Goal: Check status: Check status

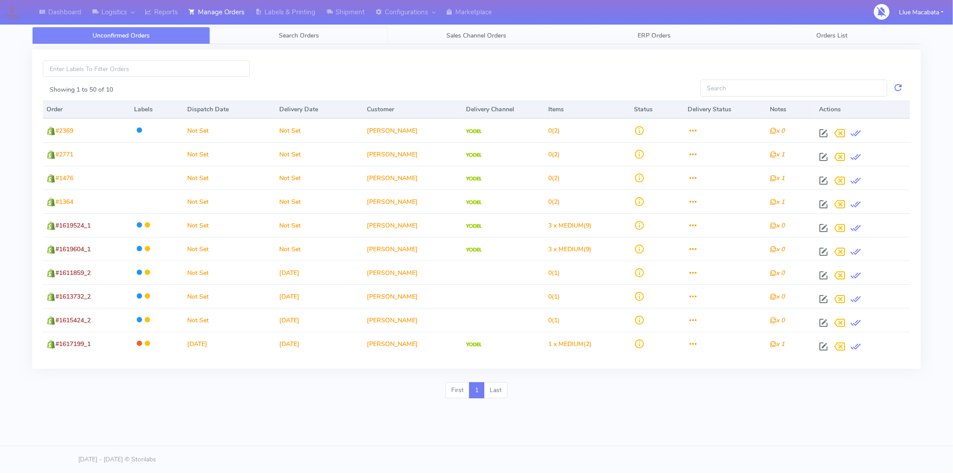
click at [303, 38] on span "Search Orders" at bounding box center [299, 35] width 40 height 8
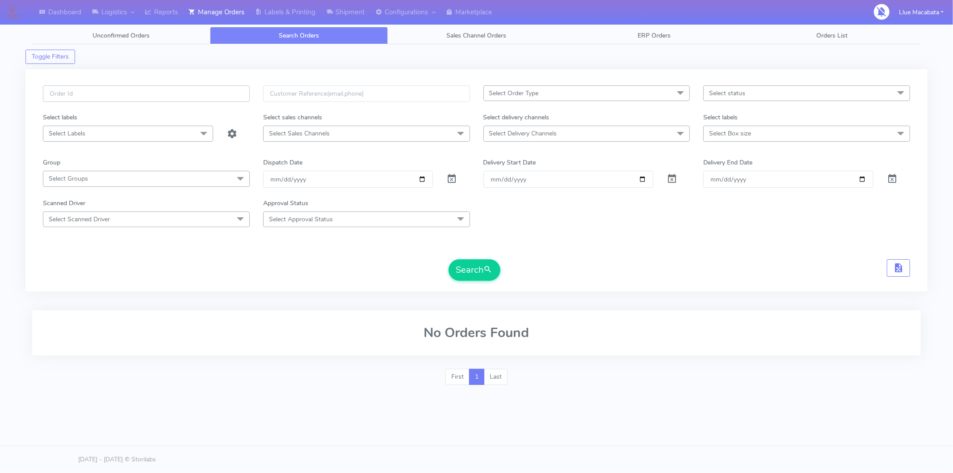
click at [108, 93] on input "text" at bounding box center [146, 93] width 207 height 17
paste input "1619256"
type input "1619256"
click at [462, 273] on button "Search" at bounding box center [475, 269] width 52 height 21
click at [81, 98] on input "1619256" at bounding box center [146, 93] width 207 height 17
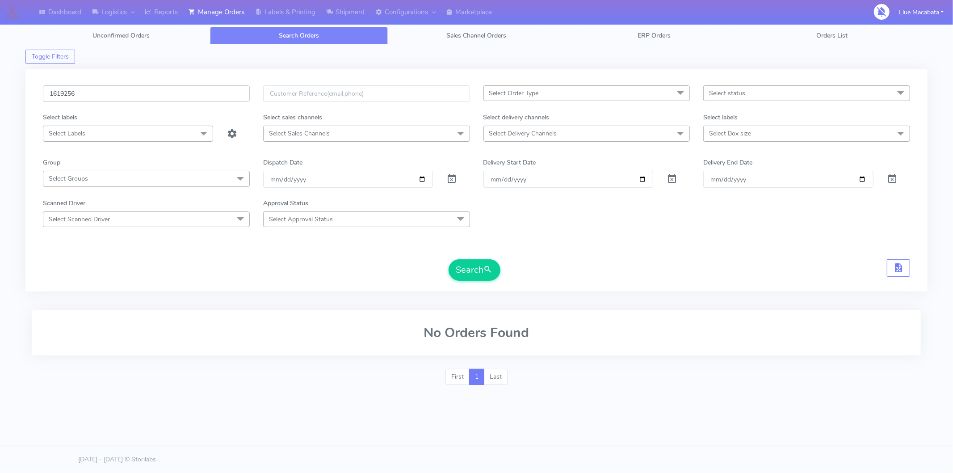
click at [449, 259] on button "Search" at bounding box center [475, 269] width 52 height 21
click at [274, 186] on input "[DATE]" at bounding box center [348, 179] width 170 height 17
click at [449, 259] on button "Search" at bounding box center [475, 269] width 52 height 21
click at [286, 179] on input "[DATE]" at bounding box center [348, 179] width 170 height 17
click at [275, 180] on input "date" at bounding box center [348, 179] width 170 height 17
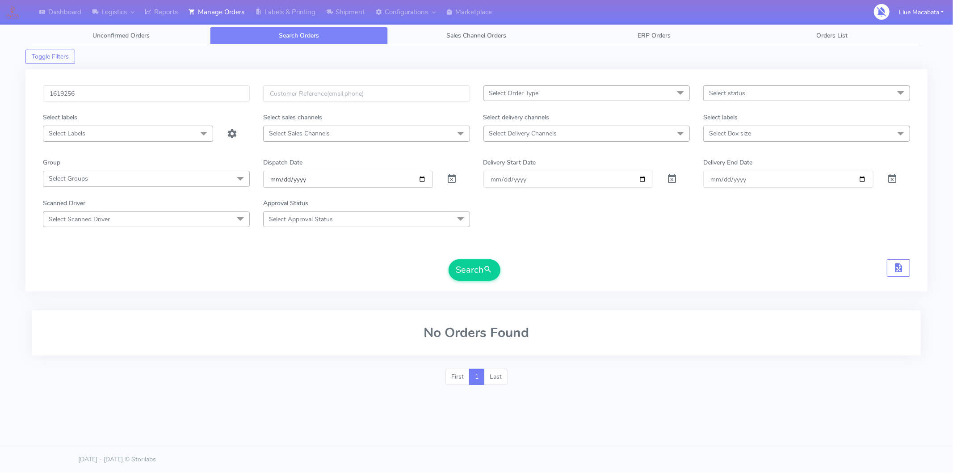
click at [298, 180] on input "date" at bounding box center [348, 179] width 170 height 17
click at [462, 266] on button "Search" at bounding box center [475, 269] width 52 height 21
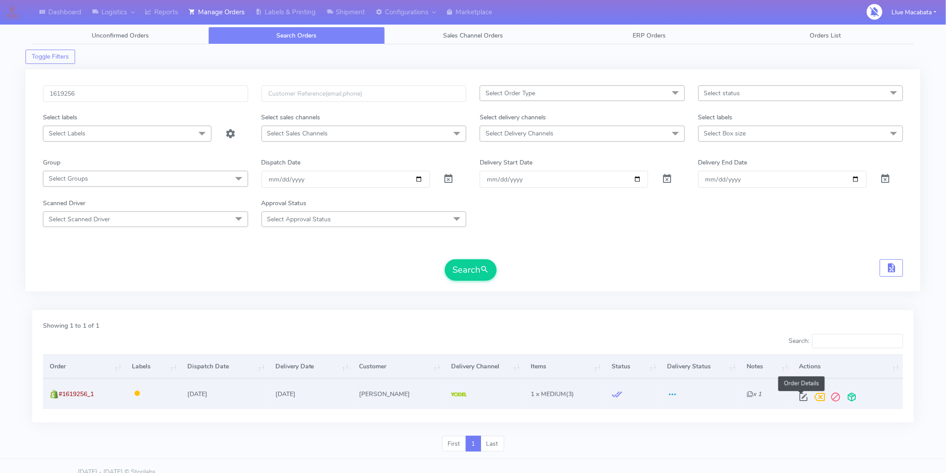
click at [798, 395] on span at bounding box center [803, 399] width 16 height 8
select select "5"
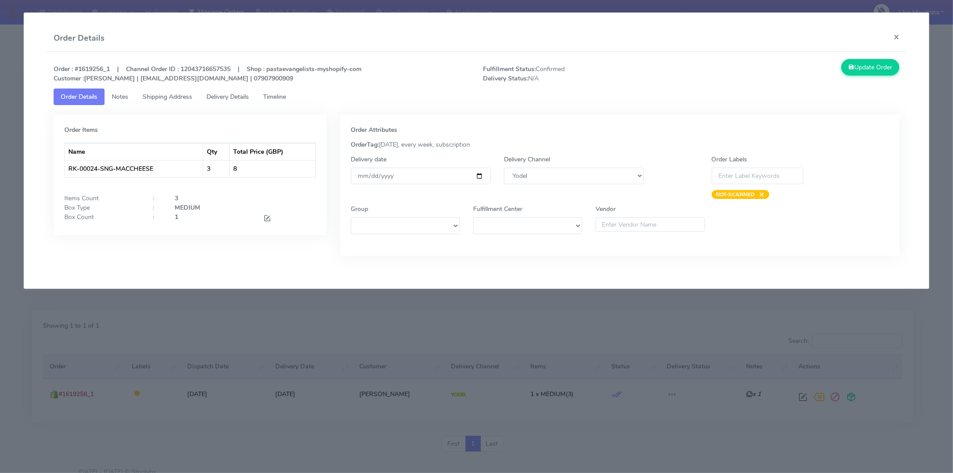
click at [288, 90] on link "Timeline" at bounding box center [274, 97] width 37 height 17
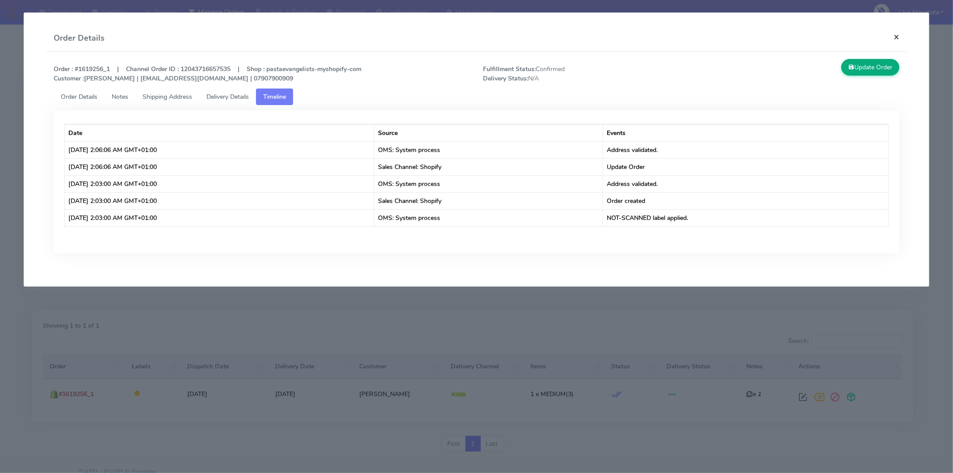
drag, startPoint x: 896, startPoint y: 38, endPoint x: 887, endPoint y: 36, distance: 9.3
click at [858, 38] on button "×" at bounding box center [897, 37] width 20 height 24
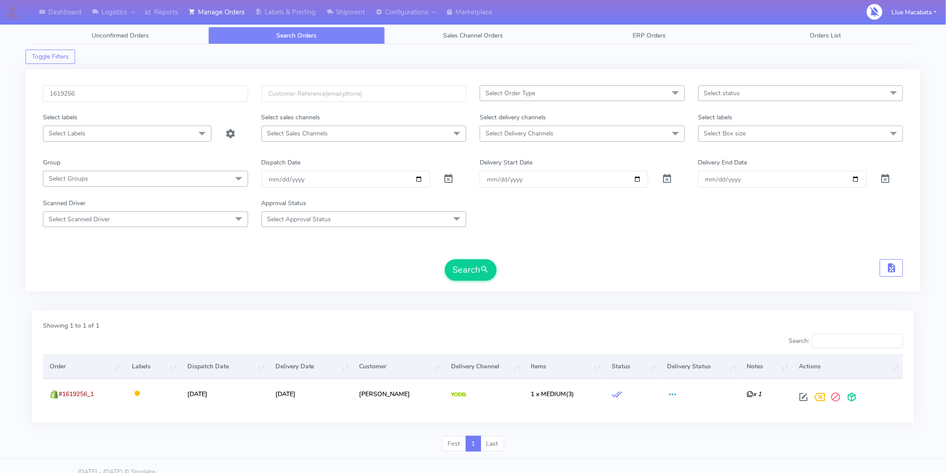
click at [292, 293] on div "1619256 Select Order Type Select All MEALS ATAVI One Off Pasta Club Gift Kit Ev…" at bounding box center [472, 184] width 895 height 241
click at [635, 273] on div "Search" at bounding box center [473, 269] width 860 height 21
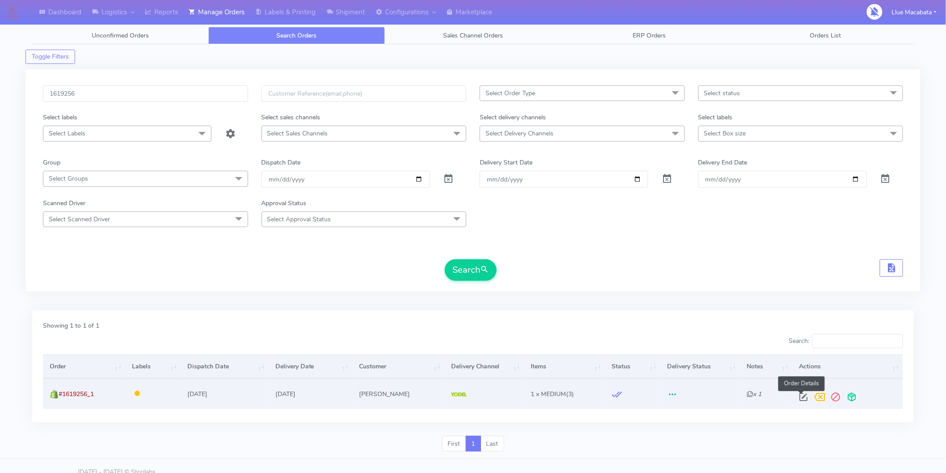
click at [802, 399] on span at bounding box center [803, 399] width 16 height 8
select select "5"
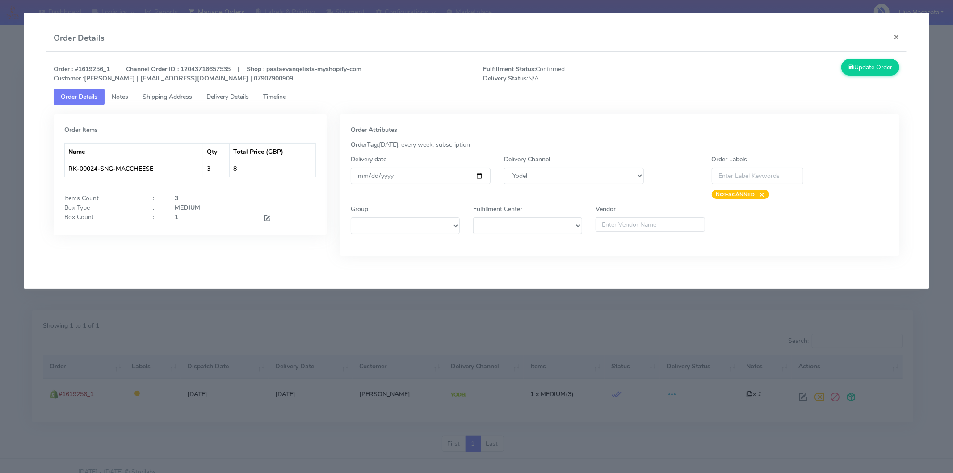
click at [284, 95] on span "Timeline" at bounding box center [274, 97] width 23 height 8
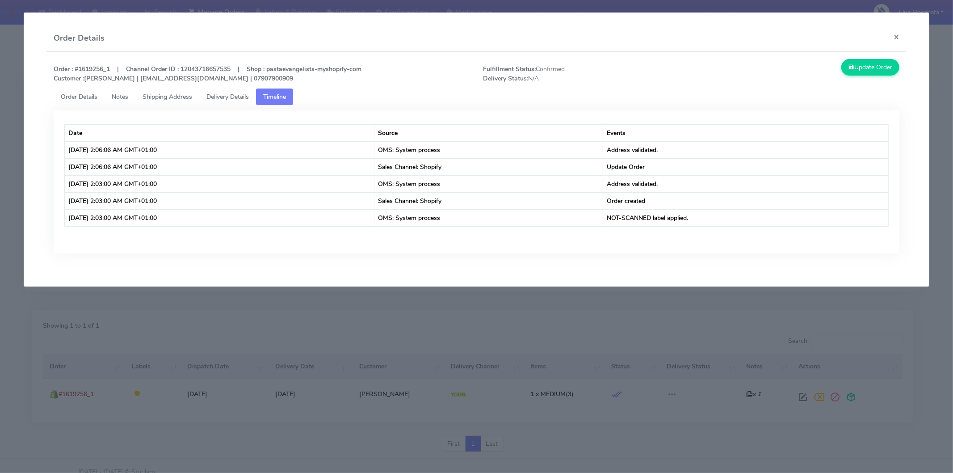
click at [237, 95] on span "Delivery Details" at bounding box center [228, 97] width 42 height 8
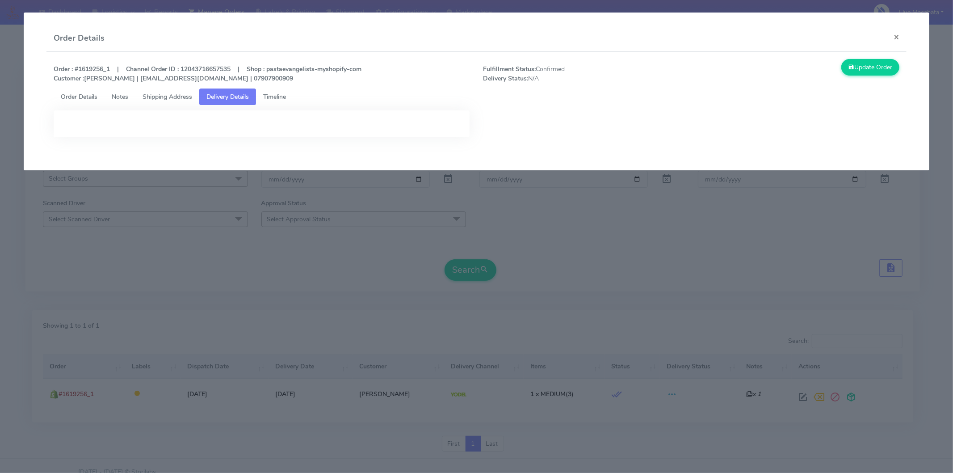
drag, startPoint x: 623, startPoint y: 272, endPoint x: 571, endPoint y: 276, distance: 52.0
click at [621, 273] on modal-container "Order Details × Order : #1619256_1 | Channel Order ID : 12043716657535 | Shop :…" at bounding box center [476, 236] width 953 height 473
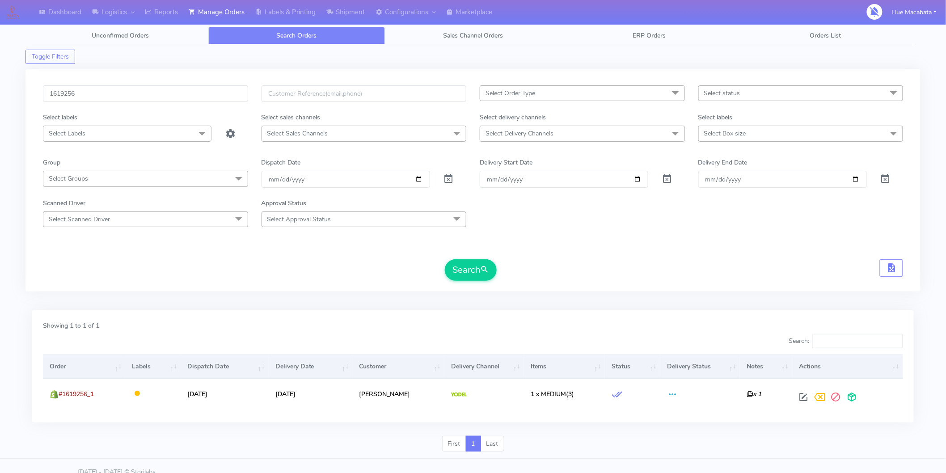
click at [592, 219] on div "Scanned Driver Select Scanned Driver Select All Test Driver [PERSON_NAME] Abdul…" at bounding box center [472, 212] width 873 height 29
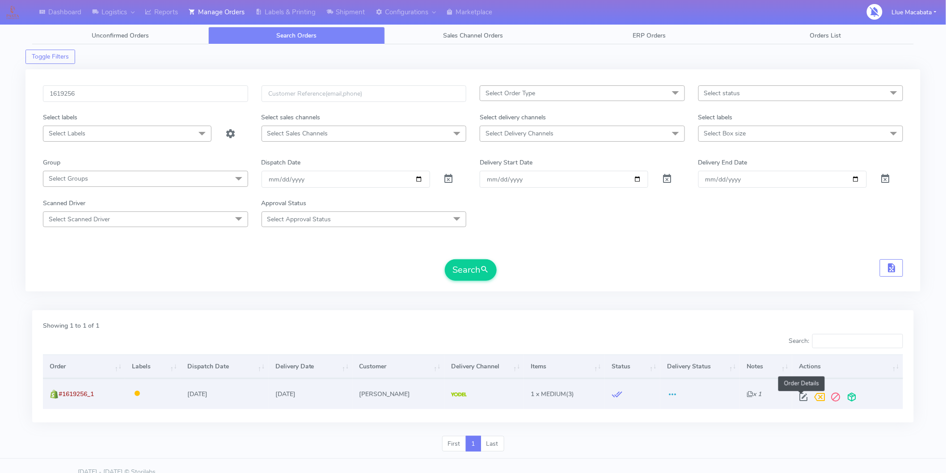
click at [803, 397] on span at bounding box center [803, 399] width 16 height 8
select select "5"
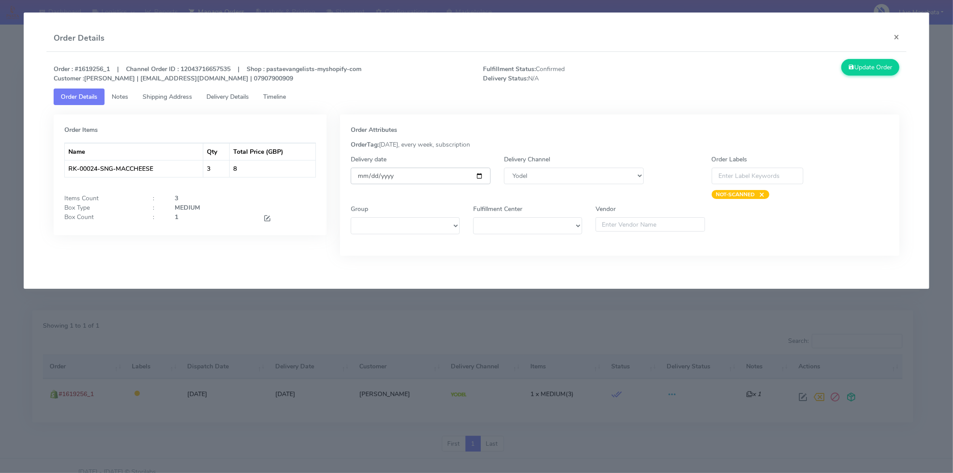
click at [478, 175] on input "[DATE]" at bounding box center [421, 176] width 140 height 17
type input "[DATE]"
click at [858, 63] on button "Update Order" at bounding box center [871, 67] width 58 height 17
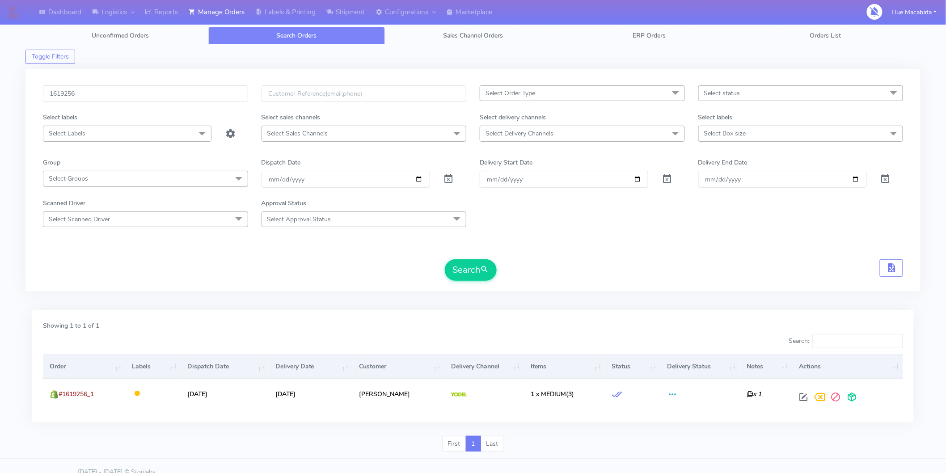
click at [596, 236] on form "1619256 Select Order Type Select All MEALS ATAVI One Off Pasta Club Gift Kit Ev…" at bounding box center [473, 182] width 860 height 195
click at [115, 90] on input "1619256" at bounding box center [145, 93] width 205 height 17
click at [104, 94] on input "1619256" at bounding box center [145, 93] width 205 height 17
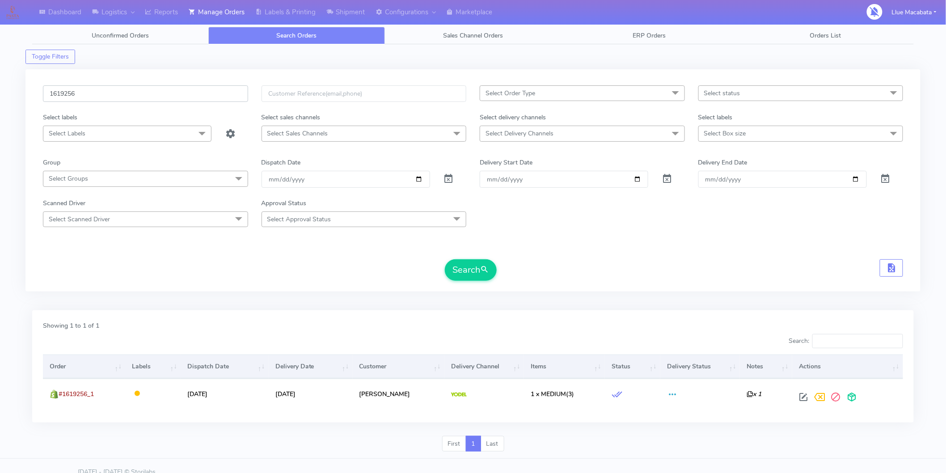
click at [104, 94] on input "1619256" at bounding box center [145, 93] width 205 height 17
paste input "721"
type input "1617216"
click at [466, 269] on button "Search" at bounding box center [471, 269] width 52 height 21
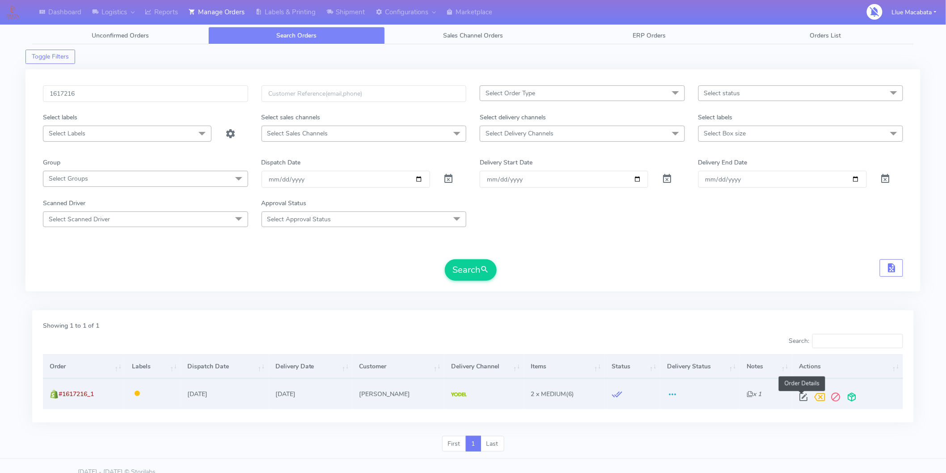
click at [798, 395] on span at bounding box center [803, 399] width 16 height 8
select select "5"
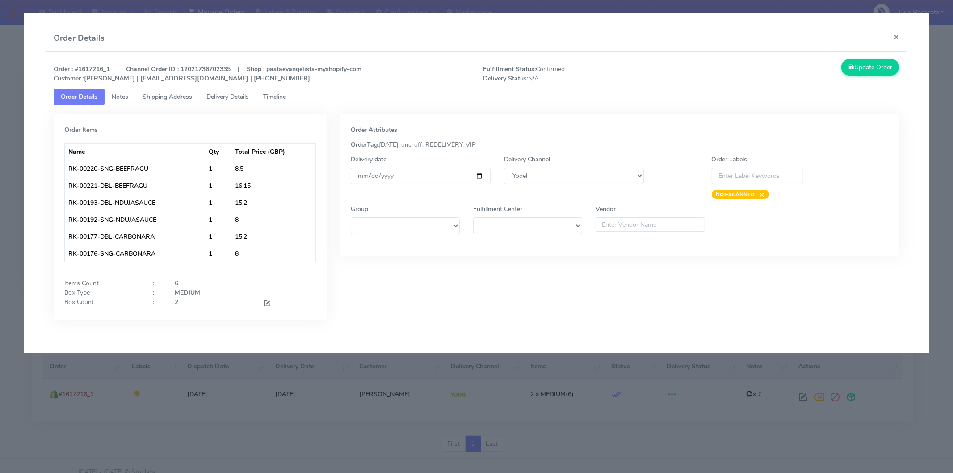
click at [282, 101] on link "Timeline" at bounding box center [274, 97] width 37 height 17
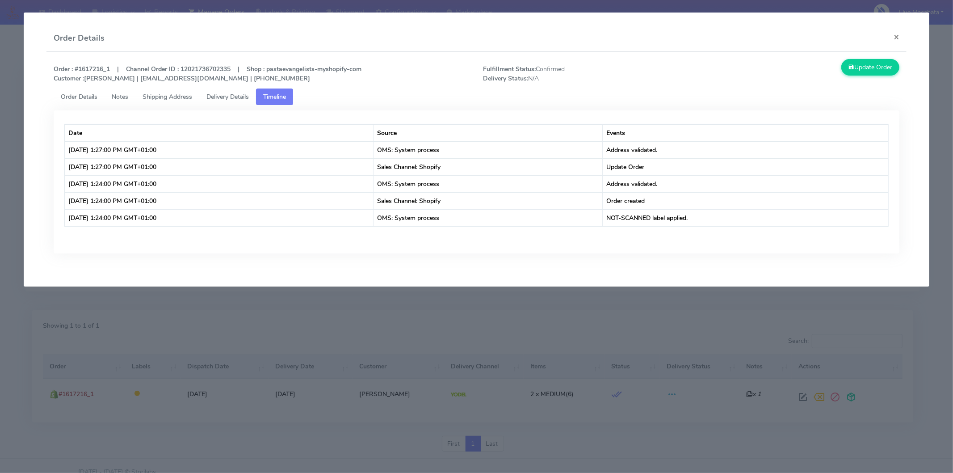
click at [238, 97] on span "Delivery Details" at bounding box center [228, 97] width 42 height 8
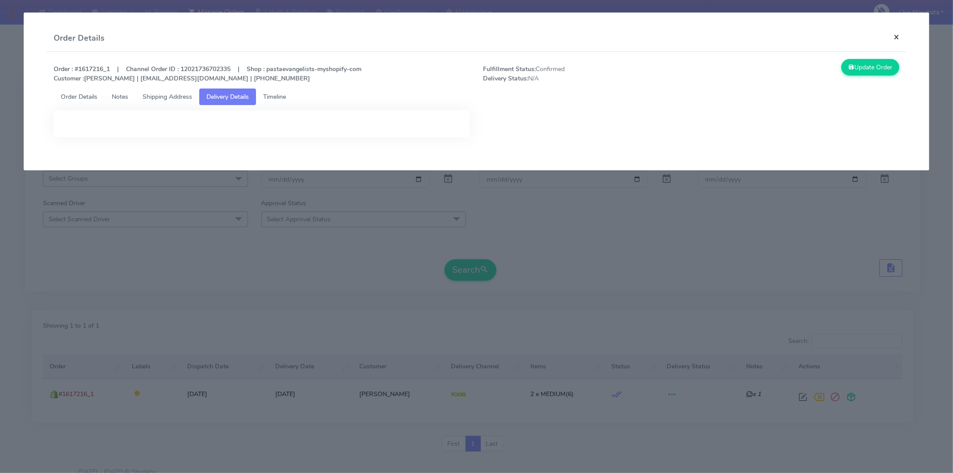
click at [858, 36] on button "×" at bounding box center [897, 37] width 20 height 24
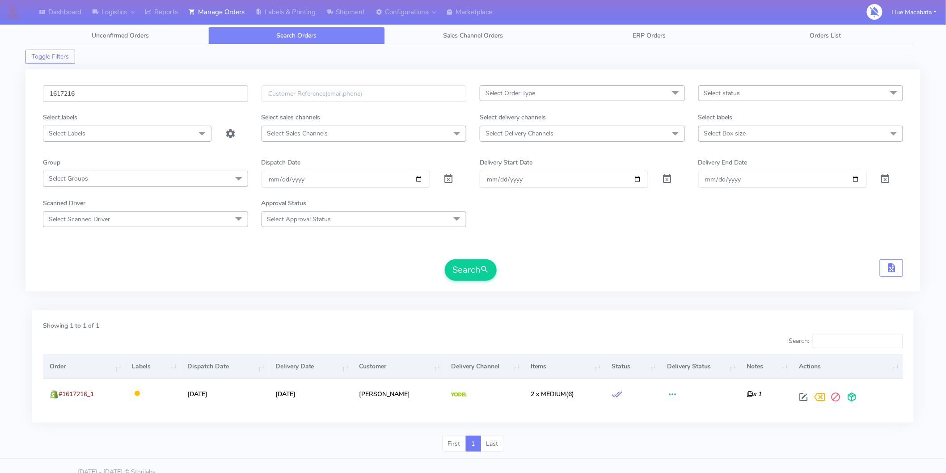
click at [81, 101] on input "1617216" at bounding box center [145, 93] width 205 height 17
paste input "148"
type input "1617148"
click at [445, 259] on button "Search" at bounding box center [471, 269] width 52 height 21
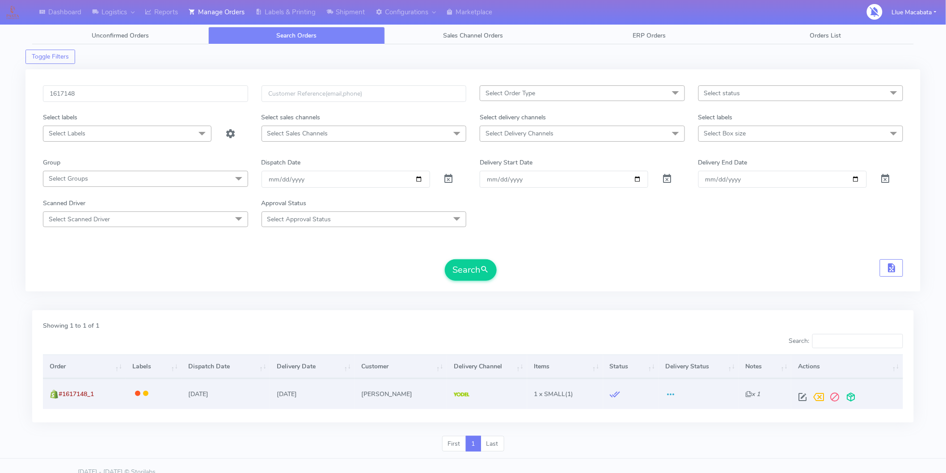
click at [808, 395] on span at bounding box center [802, 399] width 16 height 8
select select "5"
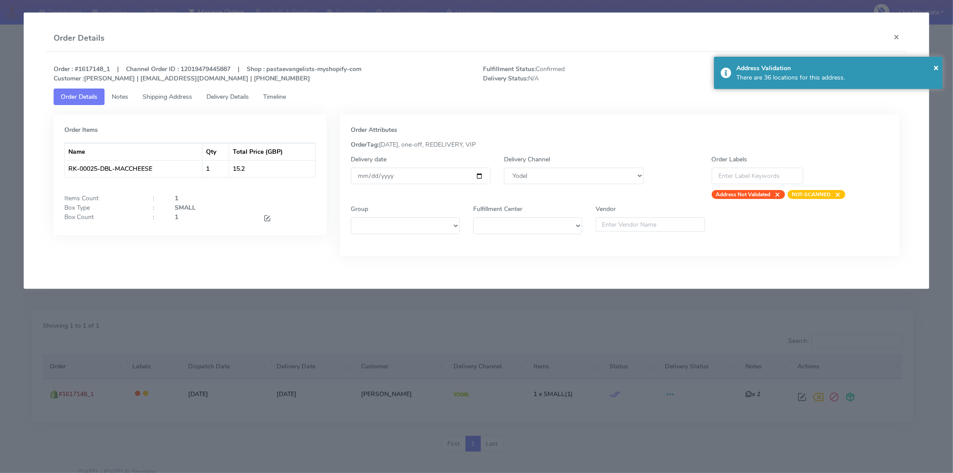
click at [282, 101] on link "Timeline" at bounding box center [274, 97] width 37 height 17
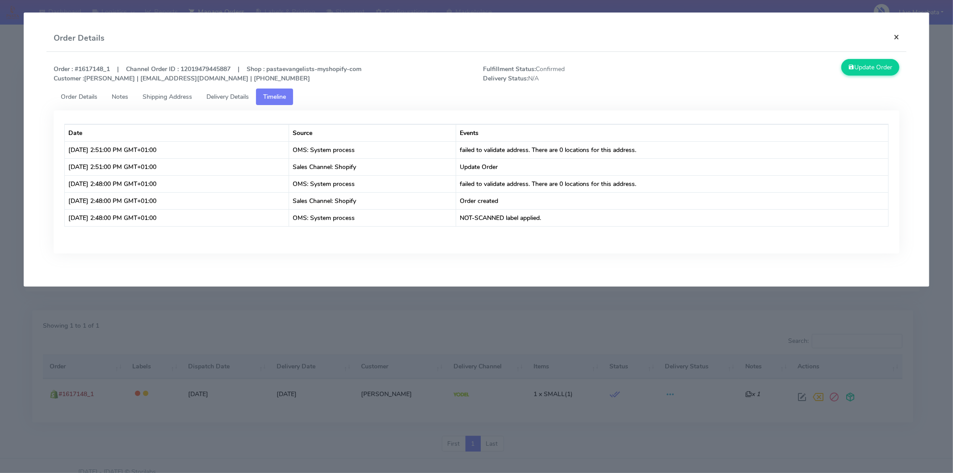
click at [858, 41] on button "×" at bounding box center [897, 37] width 20 height 24
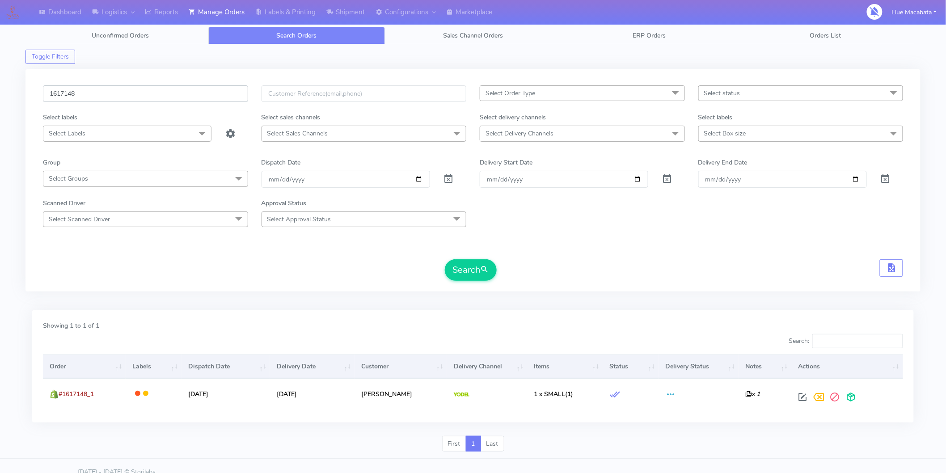
click at [82, 91] on input "1617148" at bounding box center [145, 93] width 205 height 17
paste input "9259"
type input "1619259"
click at [445, 259] on button "Search" at bounding box center [471, 269] width 52 height 21
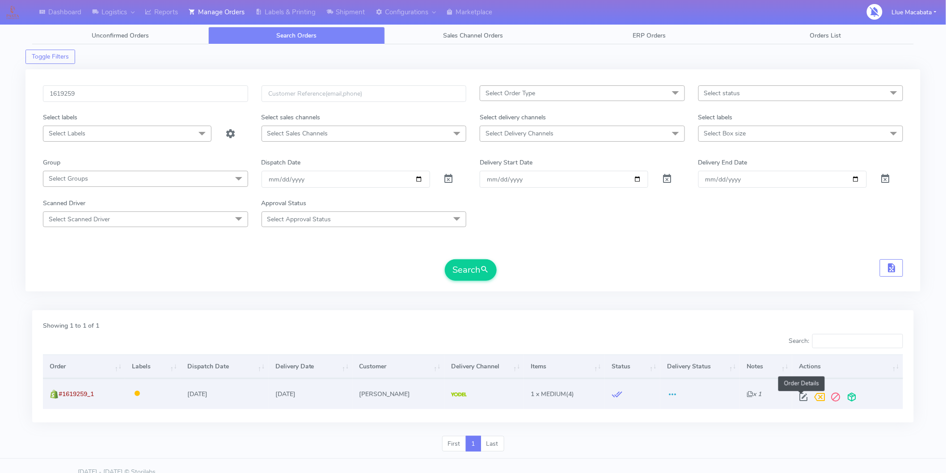
click at [799, 395] on span at bounding box center [803, 399] width 16 height 8
select select "5"
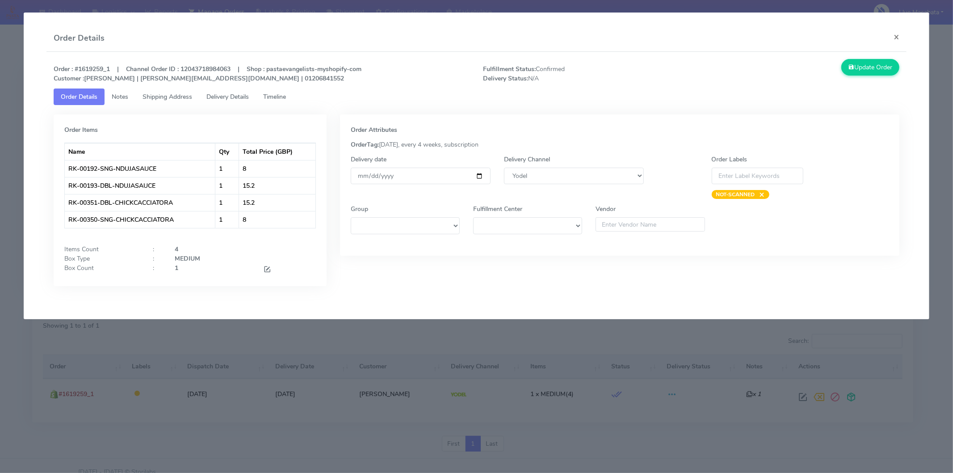
drag, startPoint x: 288, startPoint y: 95, endPoint x: 277, endPoint y: 105, distance: 14.6
click at [286, 95] on span "Timeline" at bounding box center [274, 97] width 23 height 8
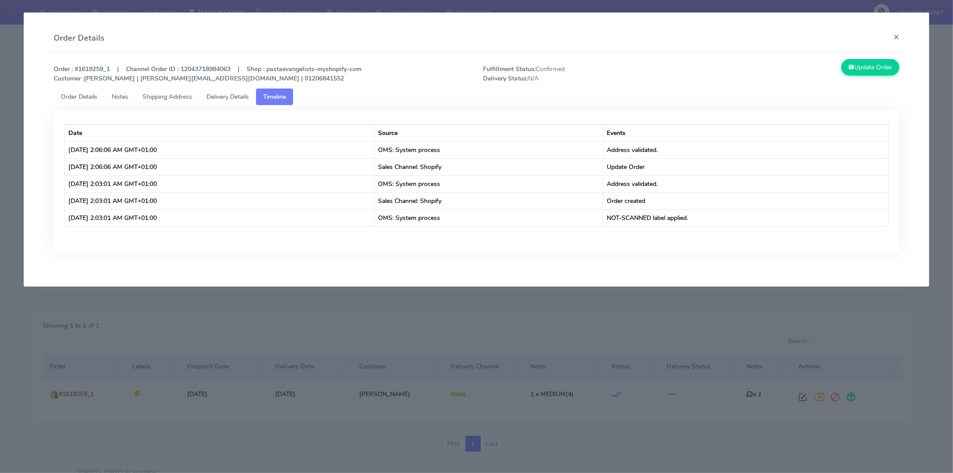
click at [237, 93] on span "Delivery Details" at bounding box center [228, 97] width 42 height 8
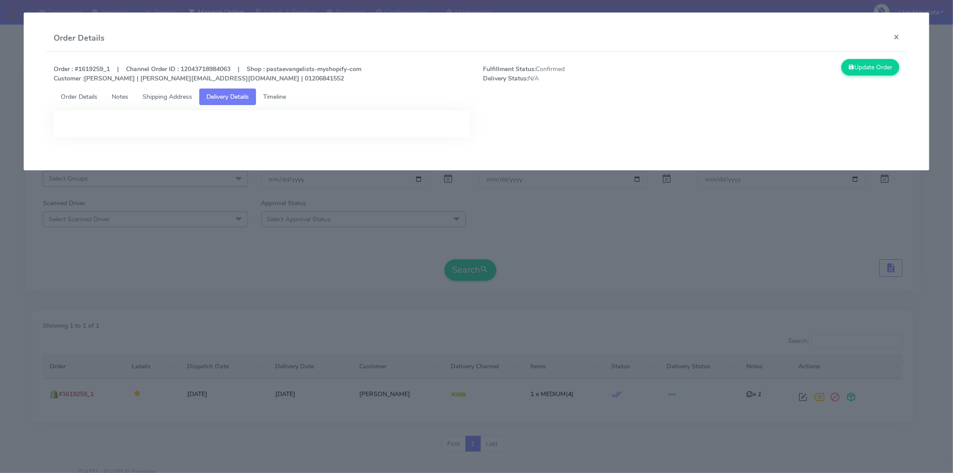
click at [68, 97] on span "Order Details" at bounding box center [79, 97] width 37 height 8
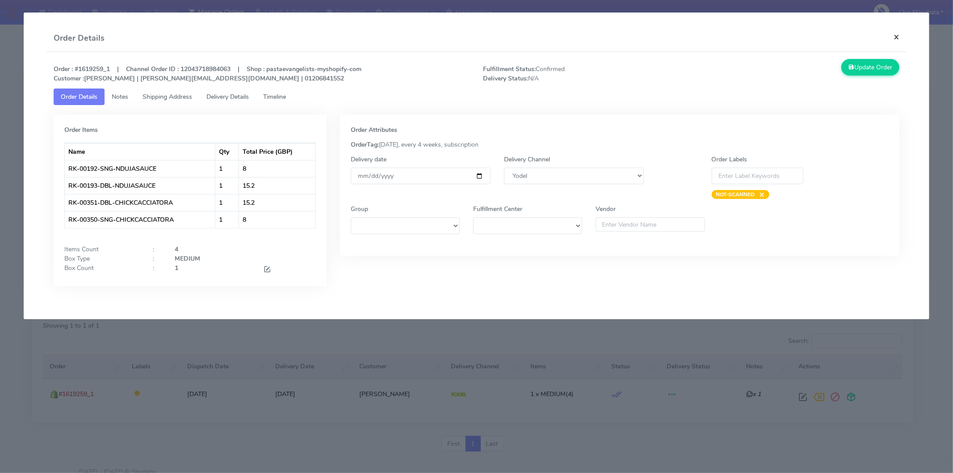
drag, startPoint x: 895, startPoint y: 35, endPoint x: 485, endPoint y: 47, distance: 411.0
click at [858, 35] on button "×" at bounding box center [897, 37] width 20 height 24
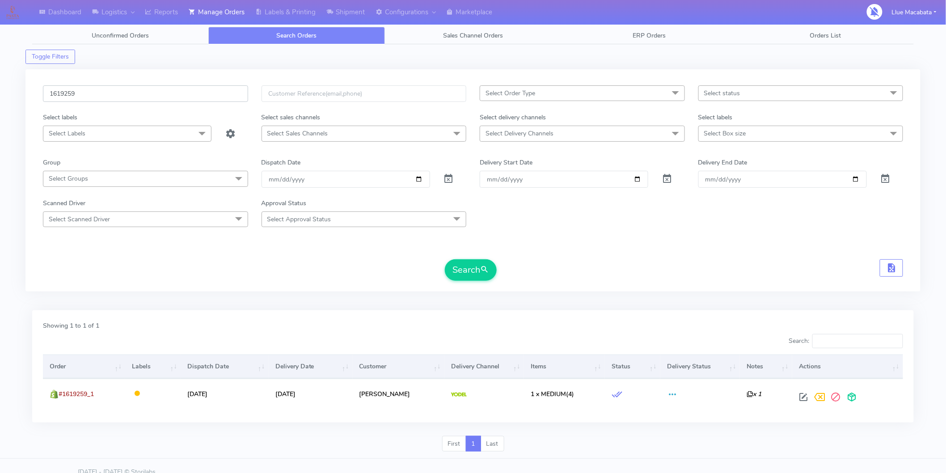
click at [79, 94] on input "1619259" at bounding box center [145, 93] width 205 height 17
click at [598, 257] on form "1619259 Select Order Type Select All MEALS ATAVI One Off Pasta Club Gift Kit Ev…" at bounding box center [473, 182] width 860 height 195
drag, startPoint x: 654, startPoint y: 282, endPoint x: 627, endPoint y: 302, distance: 33.6
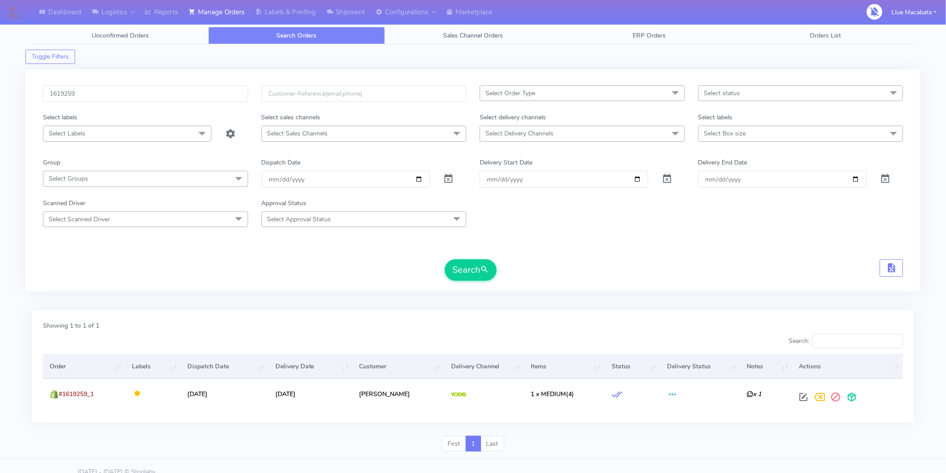
click at [654, 282] on div "1619259 Select Order Type Select All MEALS ATAVI One Off Pasta Club Gift Kit Ev…" at bounding box center [472, 185] width 873 height 201
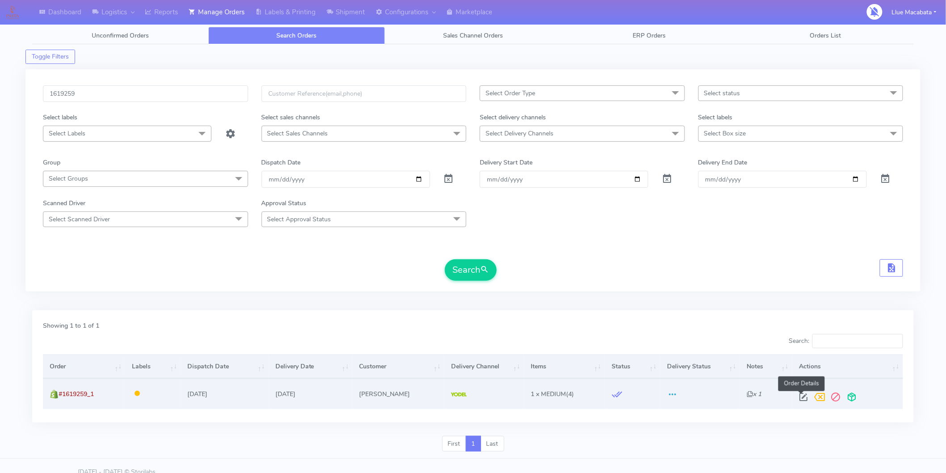
click at [801, 395] on span at bounding box center [803, 399] width 16 height 8
select select "5"
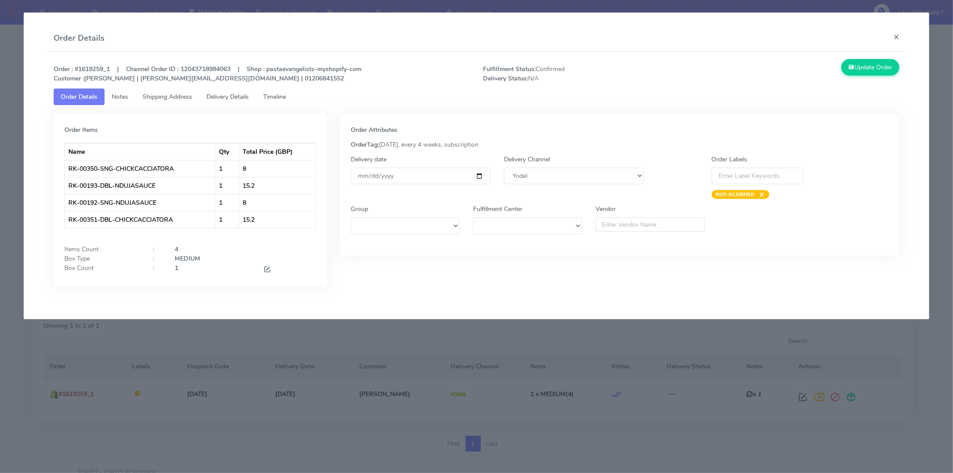
click at [285, 97] on span "Timeline" at bounding box center [274, 97] width 23 height 8
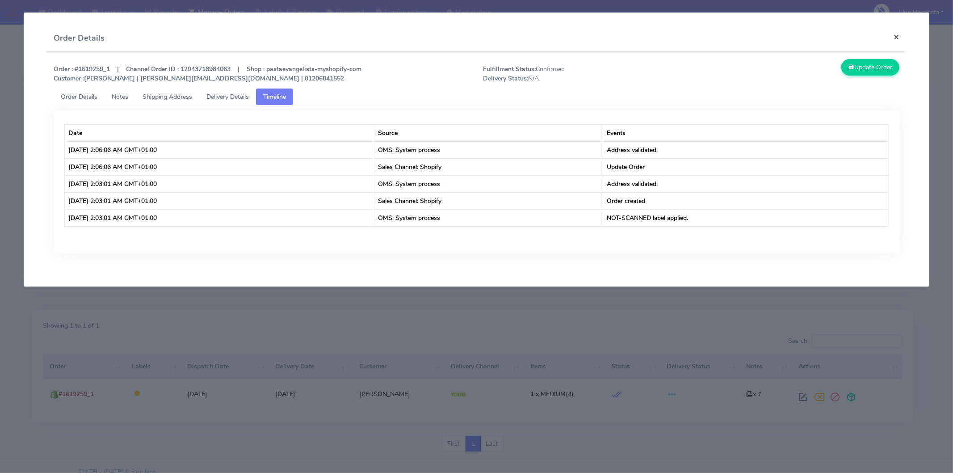
click at [858, 36] on button "×" at bounding box center [897, 37] width 20 height 24
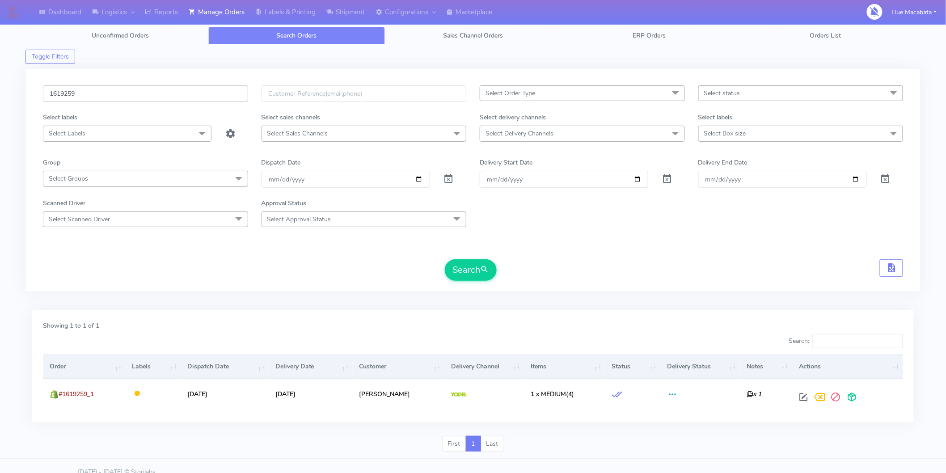
click at [110, 93] on input "1619259" at bounding box center [145, 93] width 205 height 17
paste input "7142A"
type input "1617142A"
click at [477, 273] on button "Search" at bounding box center [471, 269] width 52 height 21
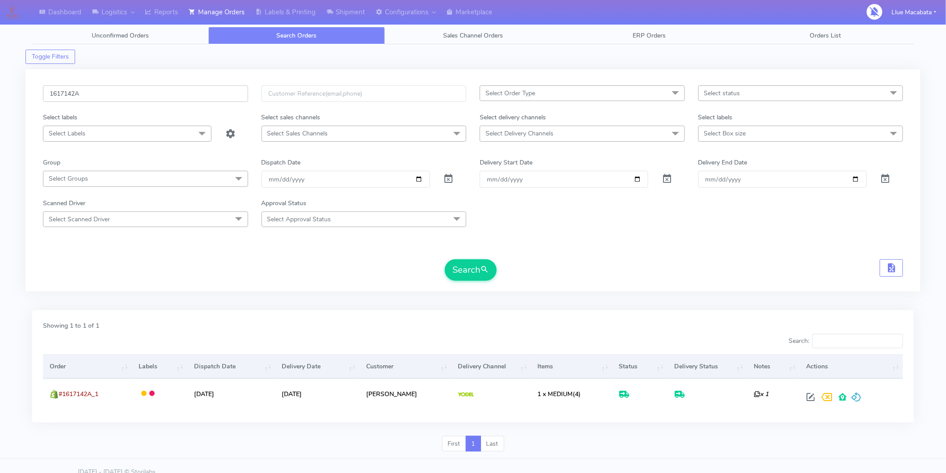
click at [131, 96] on input "1617142A" at bounding box center [145, 93] width 205 height 17
drag, startPoint x: 468, startPoint y: 274, endPoint x: 463, endPoint y: 273, distance: 4.6
click at [468, 273] on button "Search" at bounding box center [471, 269] width 52 height 21
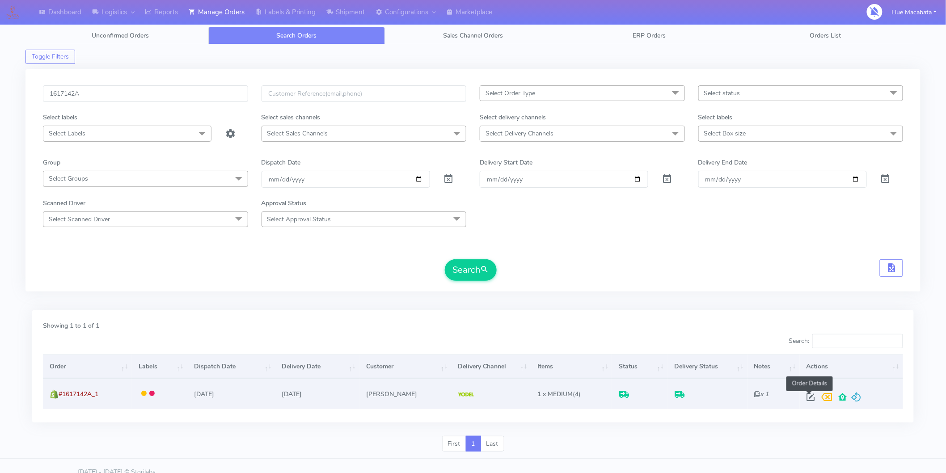
click at [810, 395] on span at bounding box center [811, 399] width 16 height 8
select select "5"
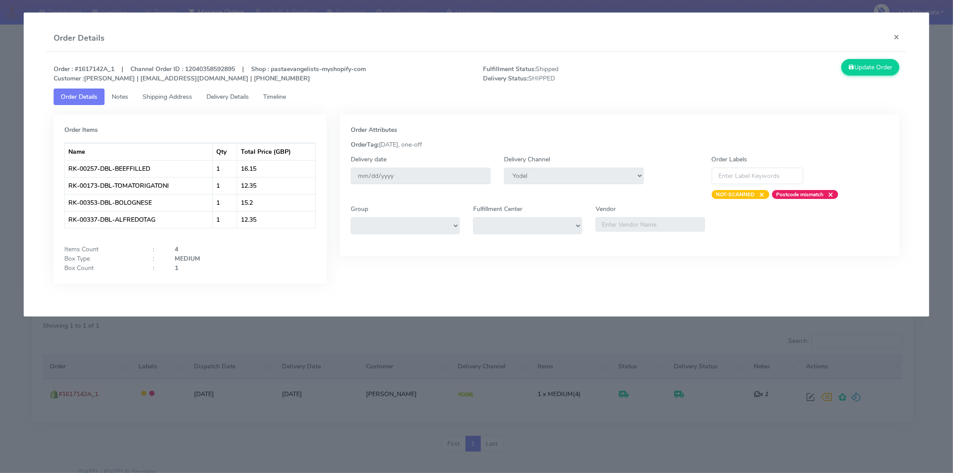
click at [274, 95] on span "Timeline" at bounding box center [274, 97] width 23 height 8
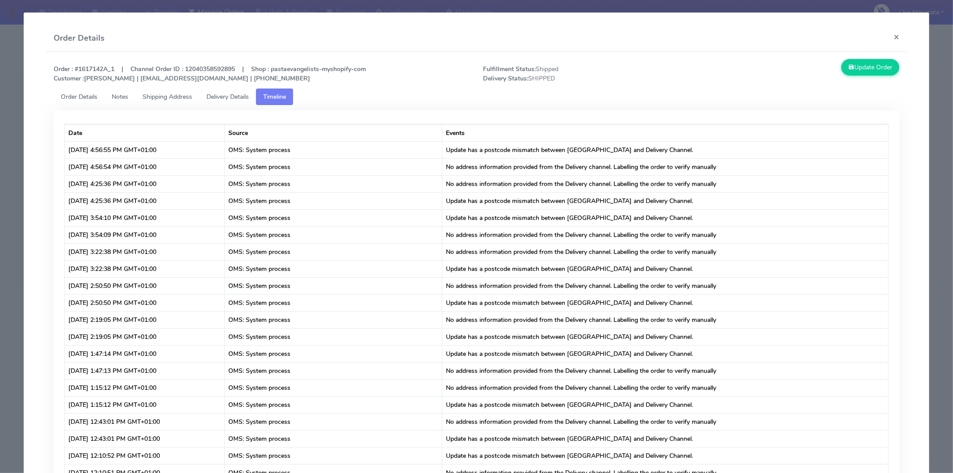
click at [241, 96] on span "Delivery Details" at bounding box center [228, 97] width 42 height 8
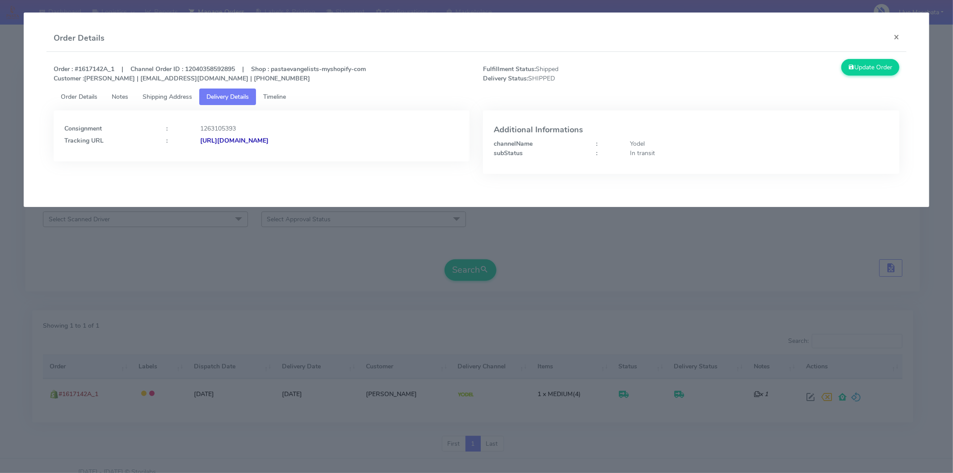
click at [269, 139] on strong "[URL][DOMAIN_NAME]" at bounding box center [234, 140] width 68 height 8
